Goal: Information Seeking & Learning: Learn about a topic

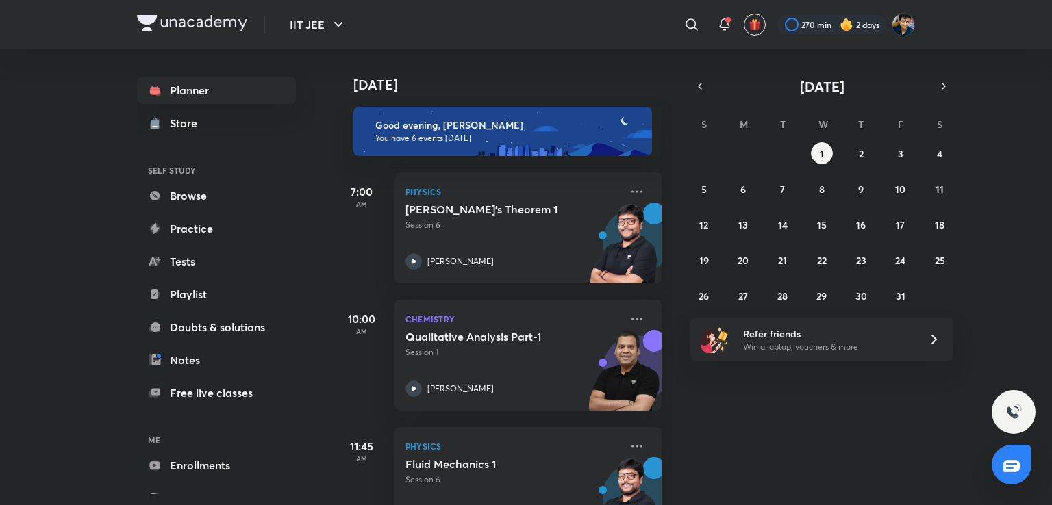
click at [1018, 90] on div "Today Good evening, SHREYANSH You have 6 events today 7:00 AM Physics Gauss's T…" at bounding box center [691, 277] width 715 height 456
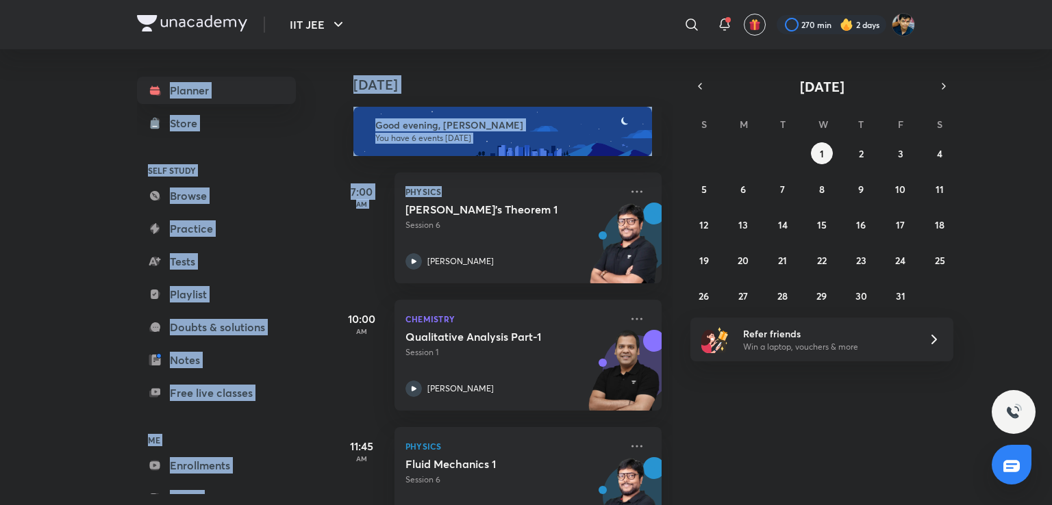
drag, startPoint x: 986, startPoint y: 29, endPoint x: 989, endPoint y: 211, distance: 182.2
click at [989, 211] on div "IIT JEE ​ 270 min 2 days Planner Store SELF STUDY Browse Practice Tests Playlis…" at bounding box center [526, 252] width 1052 height 505
click at [1014, 138] on div "Today Good evening, SHREYANSH You have 6 events today 7:00 AM Physics Gauss's T…" at bounding box center [691, 277] width 715 height 456
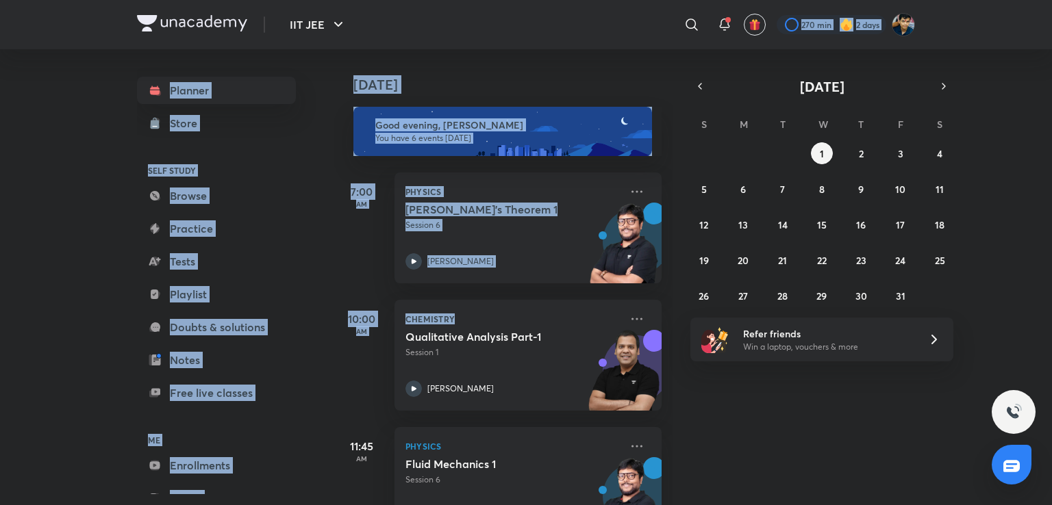
drag, startPoint x: 638, startPoint y: 32, endPoint x: 1051, endPoint y: 313, distance: 499.7
click at [1051, 313] on div "IIT JEE ​ 270 min 2 days Planner Store SELF STUDY Browse Practice Tests Playlis…" at bounding box center [526, 252] width 1052 height 505
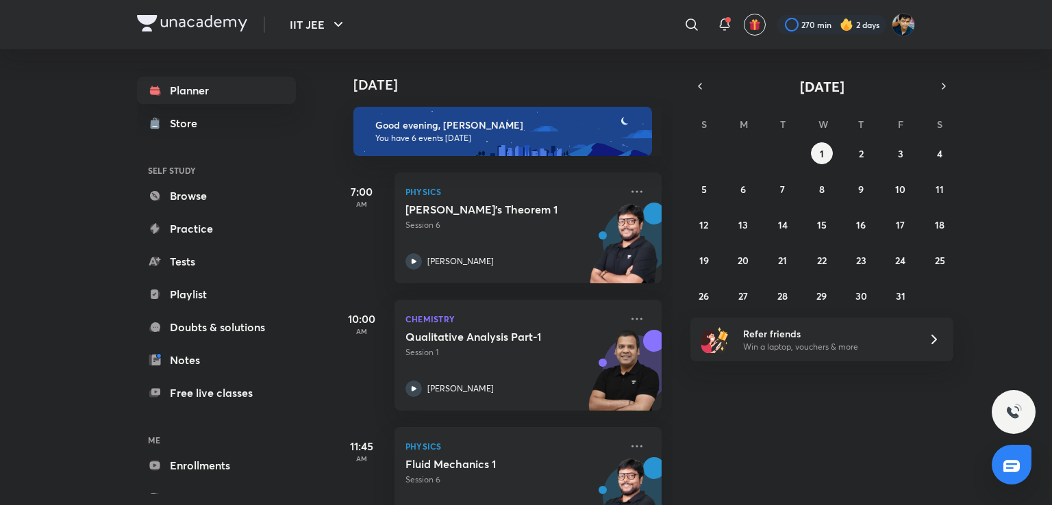
click at [1008, 286] on div "Today Good evening, SHREYANSH You have 6 events today 7:00 AM Physics Gauss's T…" at bounding box center [691, 277] width 715 height 456
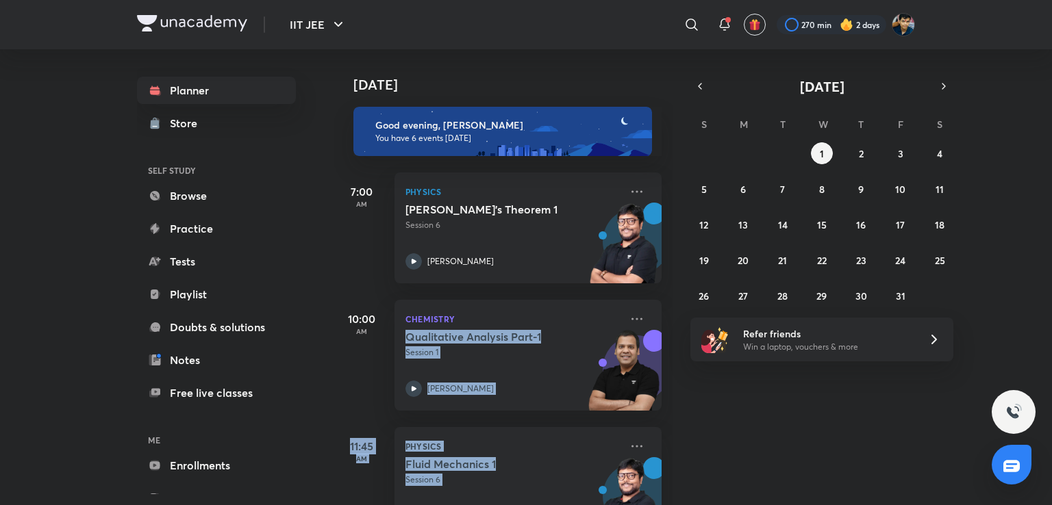
drag, startPoint x: 992, startPoint y: 294, endPoint x: 696, endPoint y: 66, distance: 372.6
click at [705, 73] on div "Today Good evening, SHREYANSH You have 6 events today 7:00 AM Physics Gauss's T…" at bounding box center [691, 277] width 715 height 456
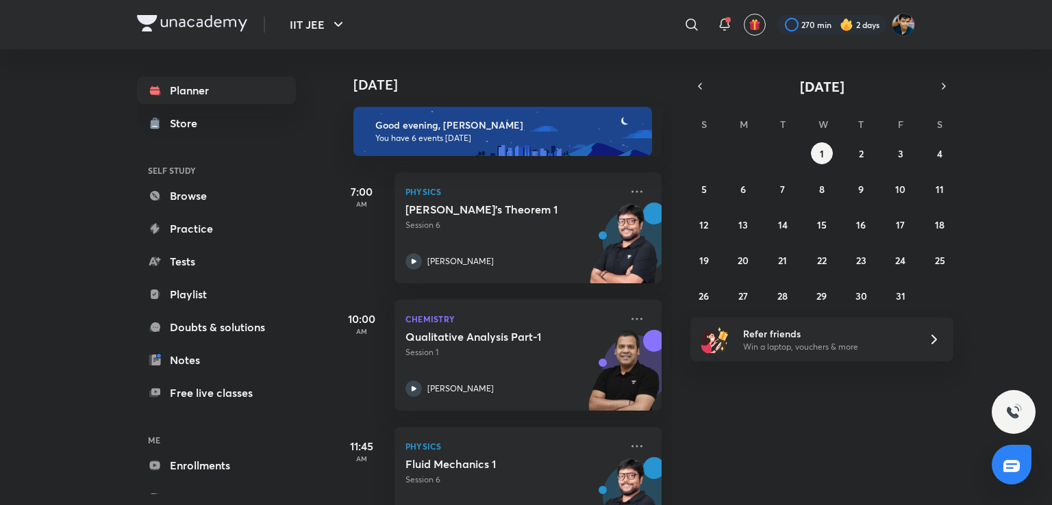
click at [660, 38] on div "​" at bounding box center [579, 24] width 252 height 33
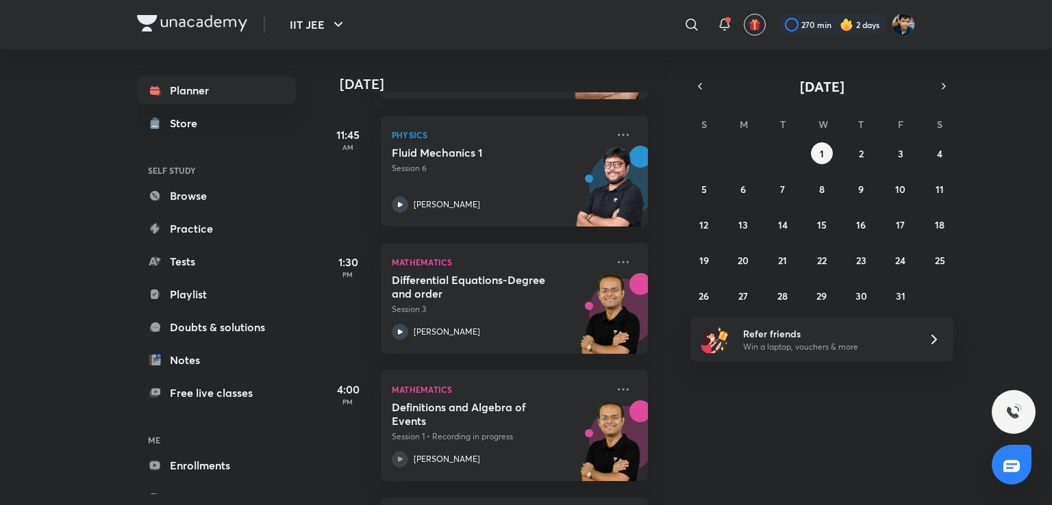
scroll to position [312, 14]
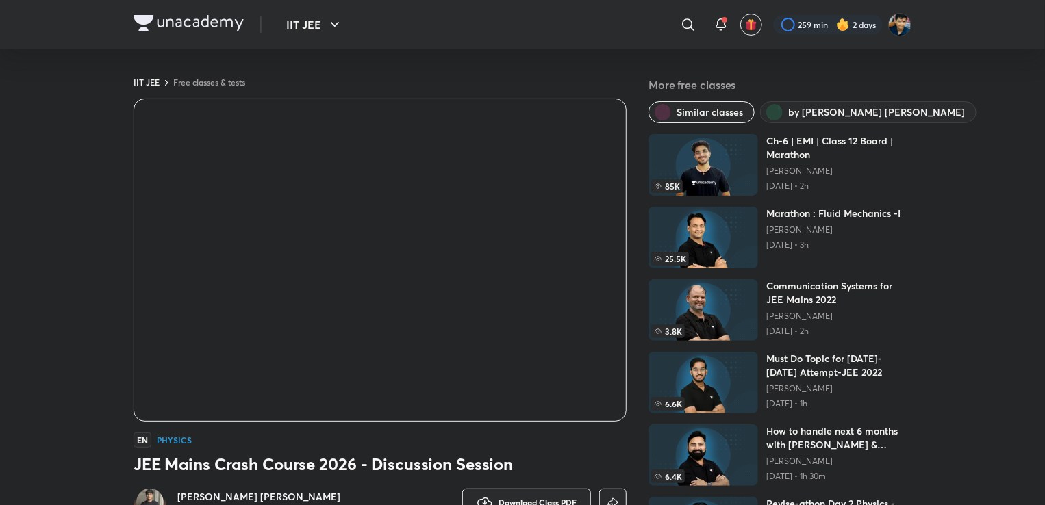
scroll to position [155, 0]
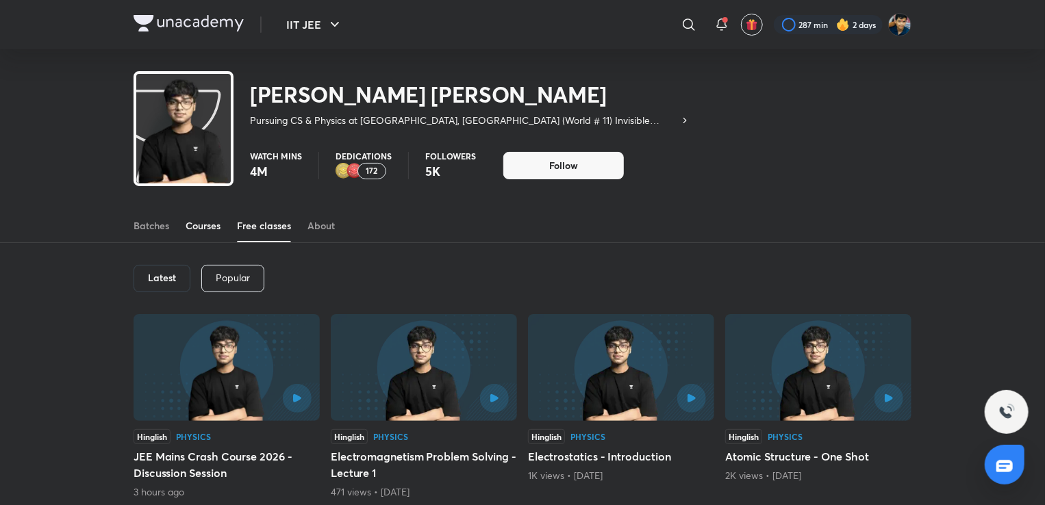
click at [205, 215] on link "Courses" at bounding box center [203, 226] width 35 height 33
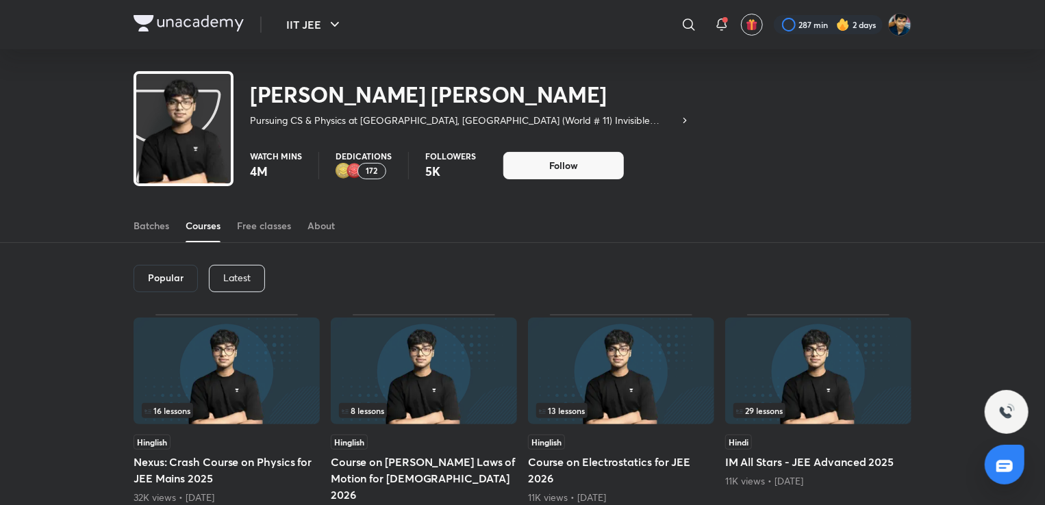
click at [230, 275] on p "Latest" at bounding box center [236, 278] width 27 height 11
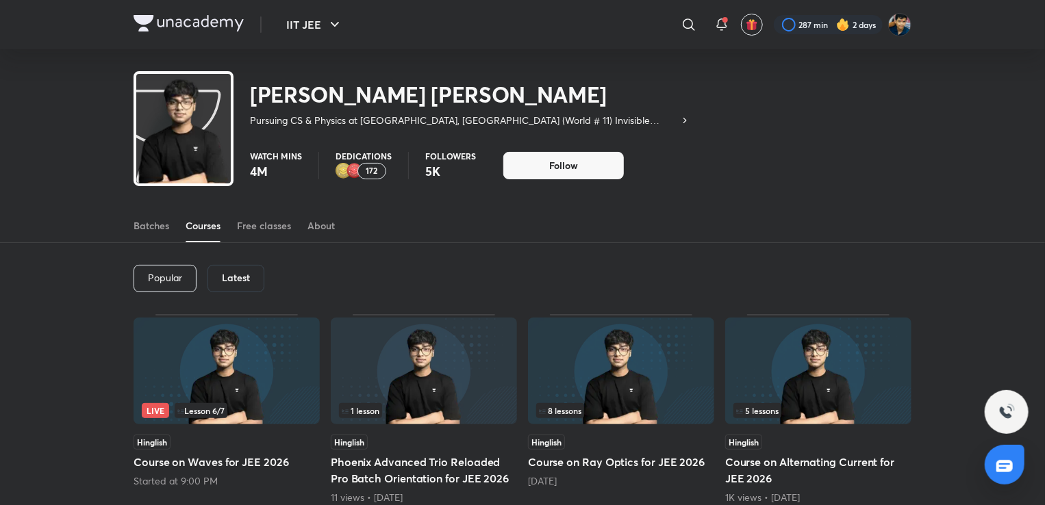
click at [172, 267] on div "Popular" at bounding box center [165, 278] width 63 height 27
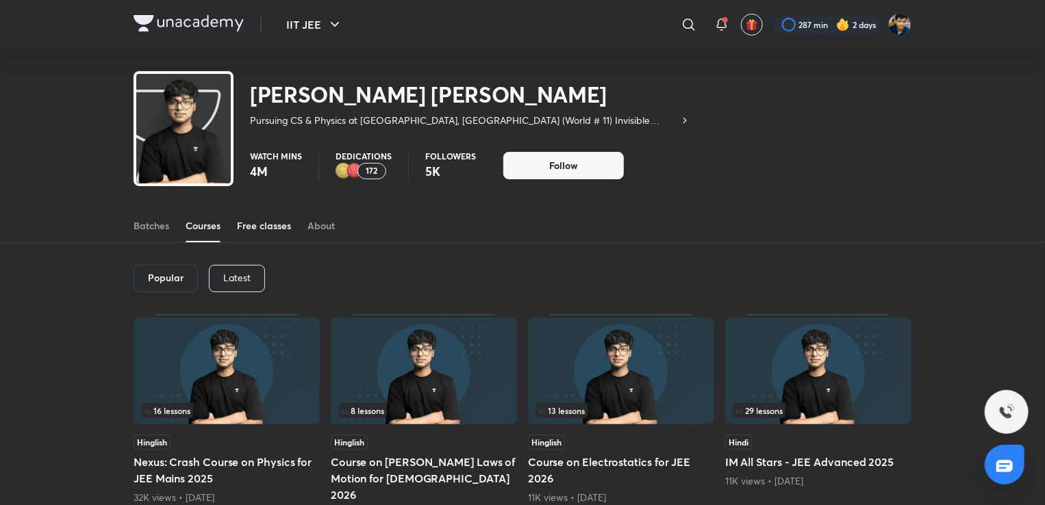
click at [275, 219] on div "Free classes" at bounding box center [264, 226] width 54 height 14
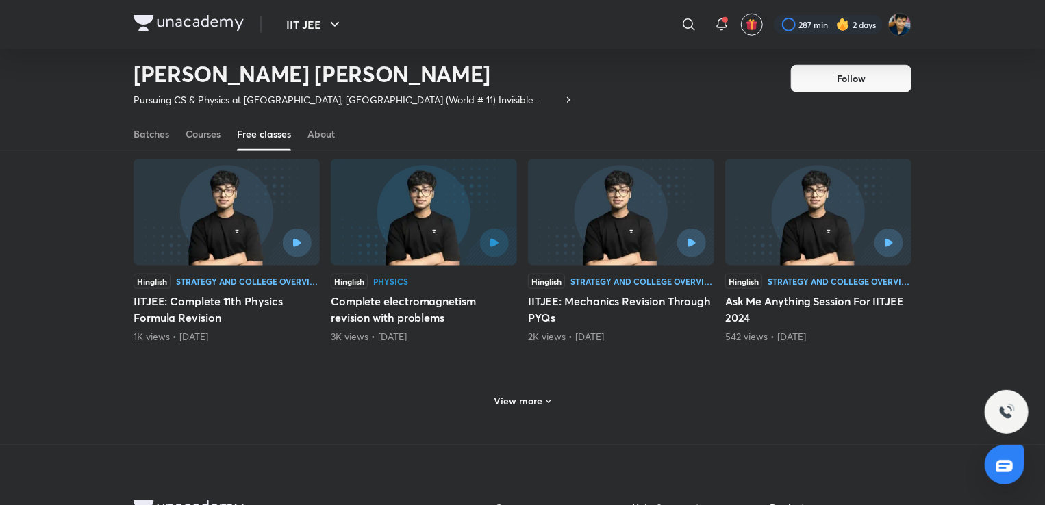
scroll to position [557, 0]
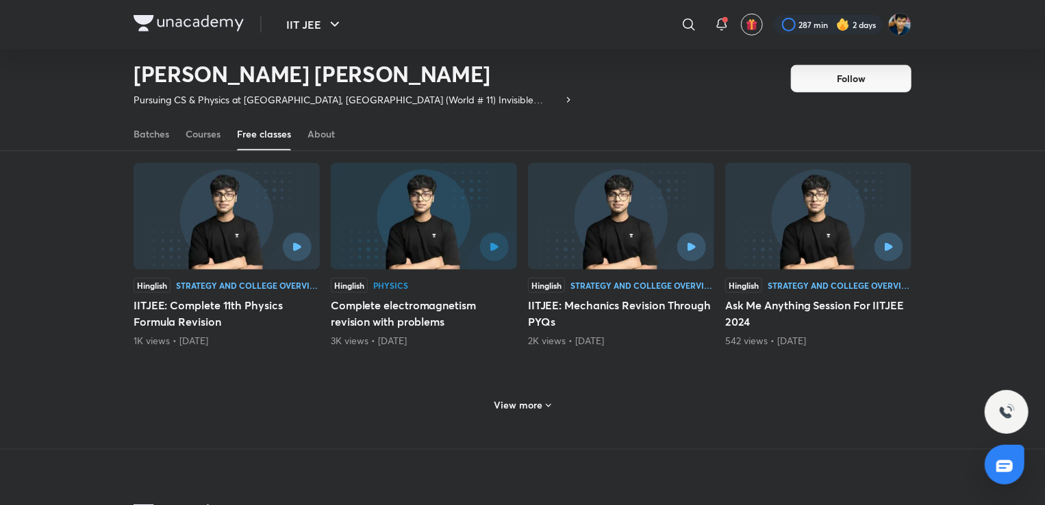
click at [551, 398] on div "View more" at bounding box center [523, 405] width 68 height 22
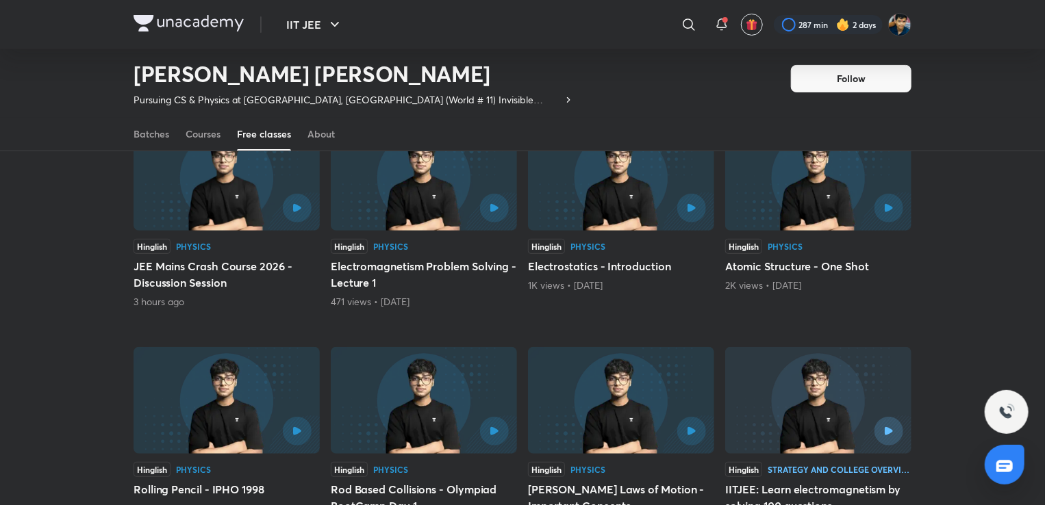
scroll to position [0, 0]
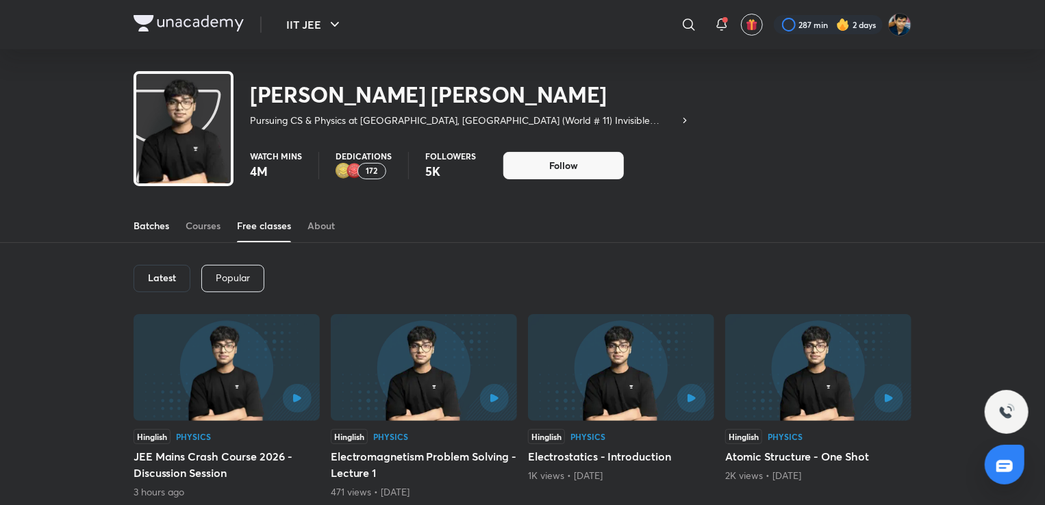
click at [153, 220] on div "Batches" at bounding box center [152, 226] width 36 height 14
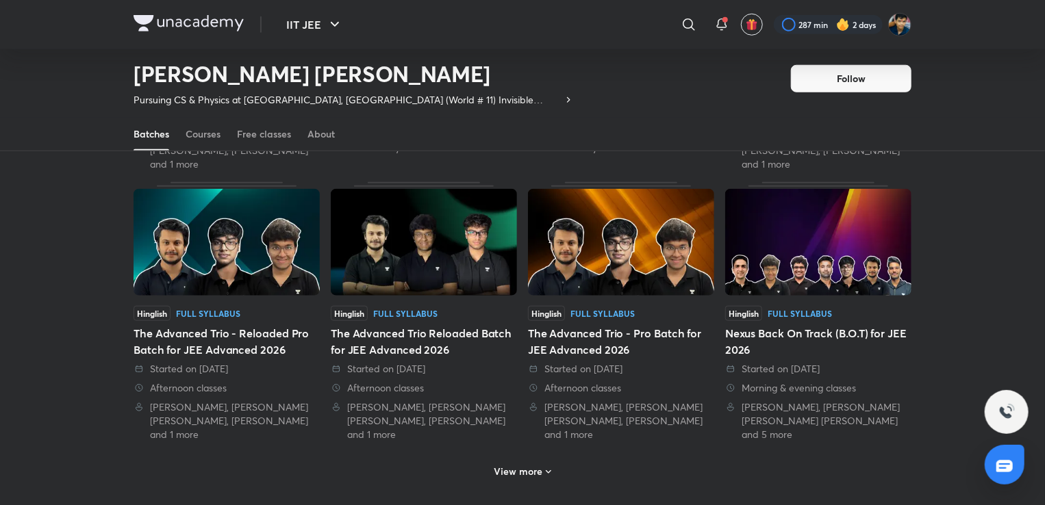
scroll to position [592, 0]
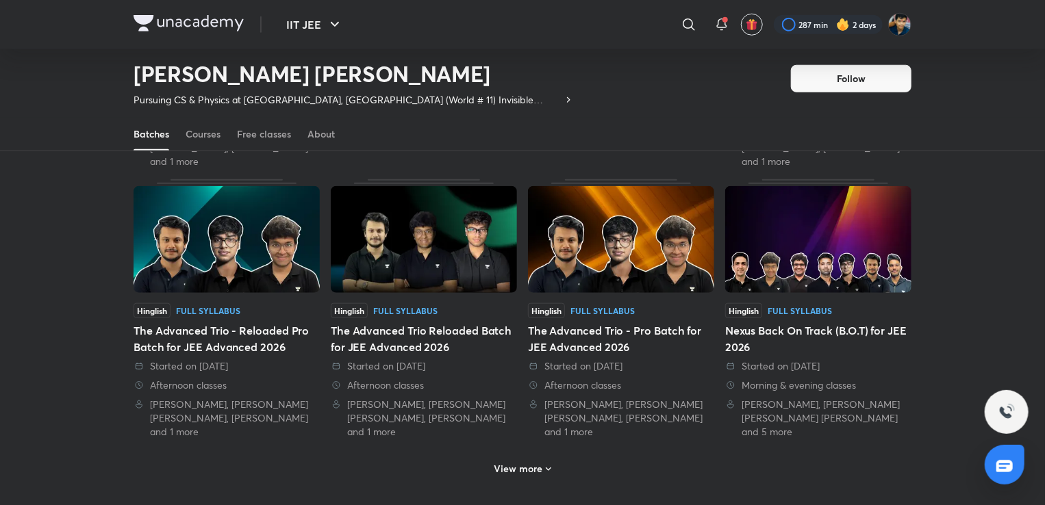
click at [517, 462] on h6 "View more" at bounding box center [518, 469] width 49 height 14
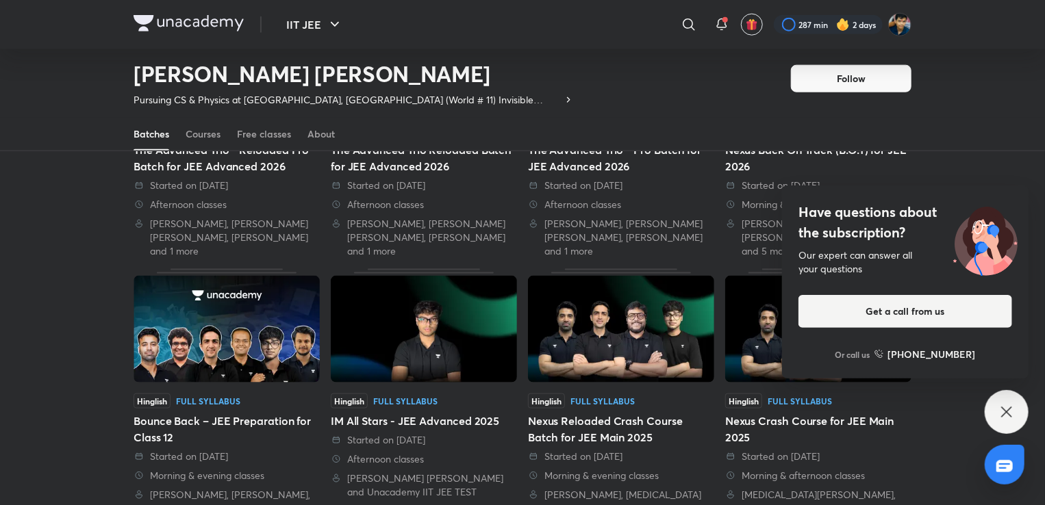
scroll to position [766, 0]
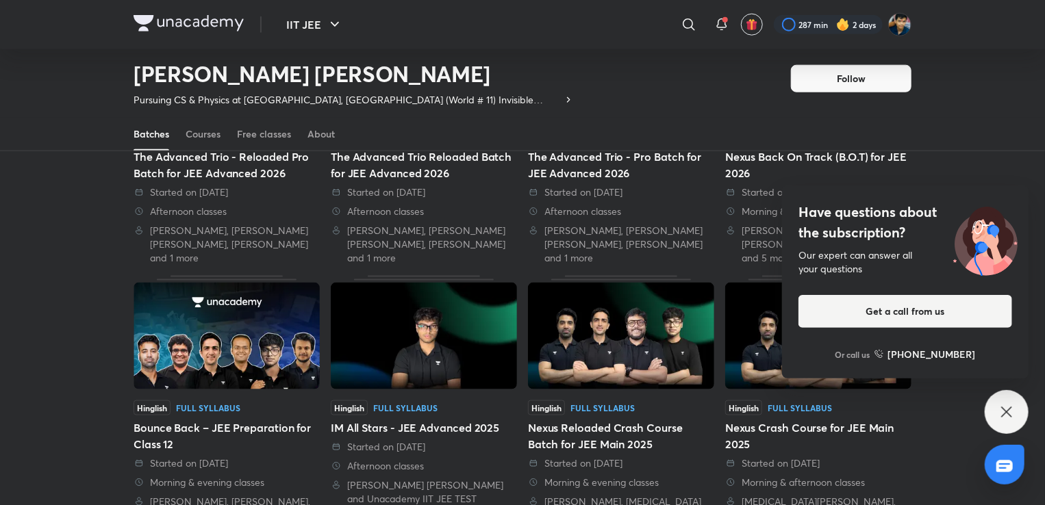
click at [995, 408] on div "Have questions about the subscription? Our expert can answer all your questions…" at bounding box center [1007, 412] width 44 height 44
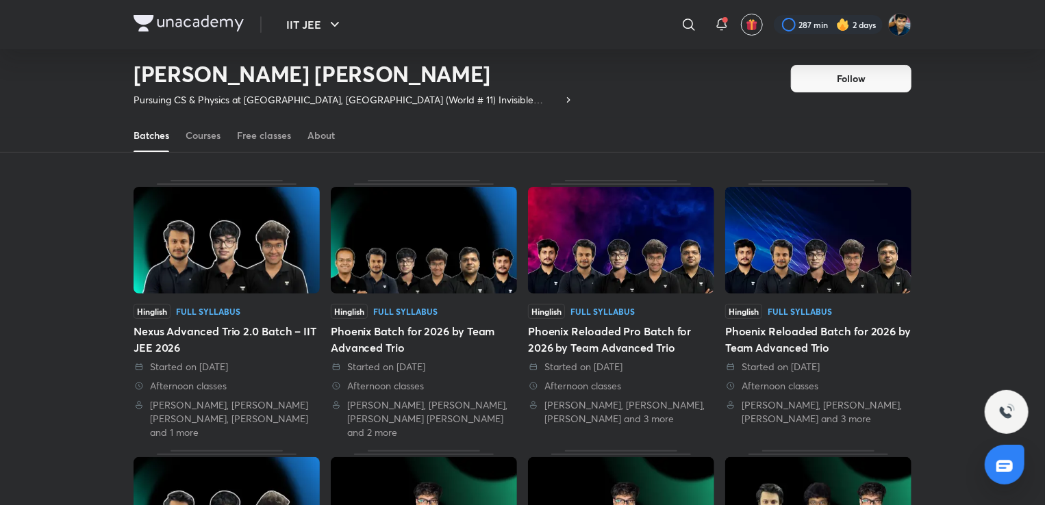
scroll to position [0, 0]
